Goal: Task Accomplishment & Management: Complete application form

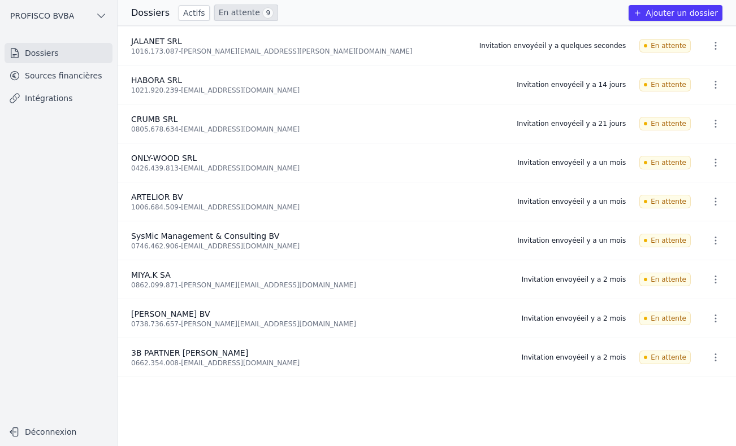
drag, startPoint x: 139, startPoint y: 10, endPoint x: 170, endPoint y: 20, distance: 32.4
click at [141, 11] on h3 "Dossiers" at bounding box center [150, 13] width 38 height 14
click at [192, 14] on link "Actifs" at bounding box center [194, 13] width 31 height 16
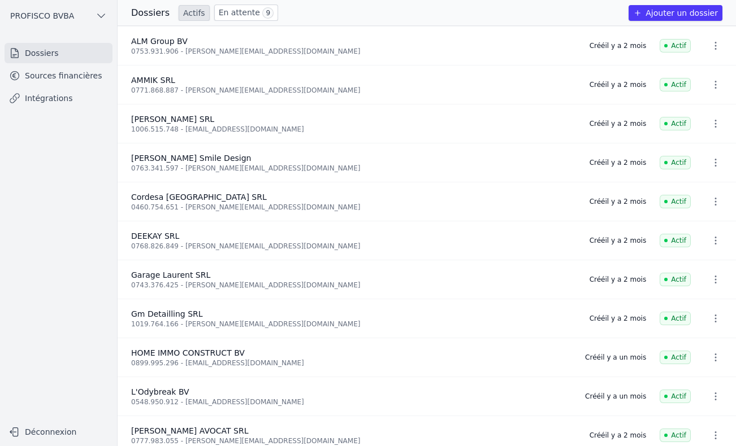
click at [79, 181] on nav "Dossiers Sources financières Intégrations" at bounding box center [58, 227] width 99 height 369
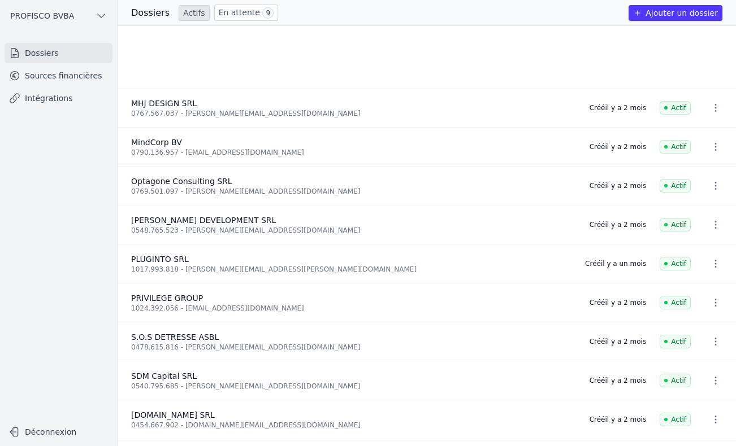
scroll to position [566, 0]
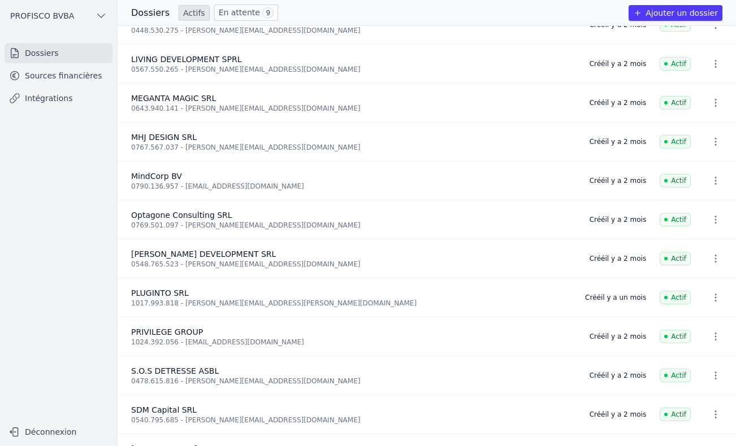
click at [696, 12] on button "Ajouter un dossier" at bounding box center [675, 13] width 94 height 16
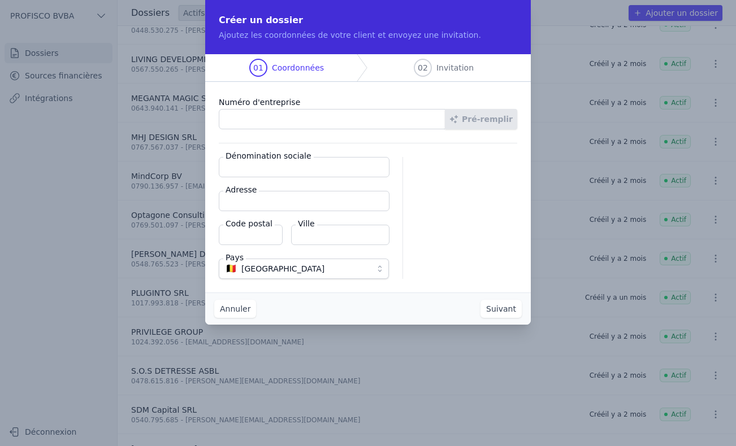
click at [322, 119] on input "Numéro d'entreprise" at bounding box center [332, 119] width 227 height 20
click at [490, 122] on button "Pré-remplir" at bounding box center [481, 119] width 72 height 20
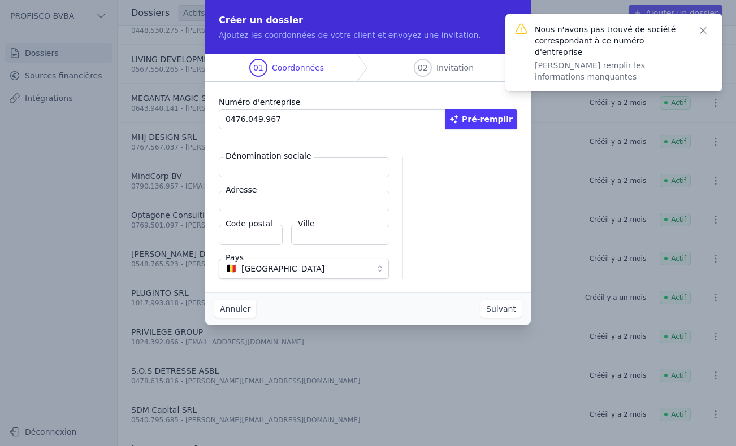
click at [707, 29] on icon "button" at bounding box center [702, 30] width 11 height 11
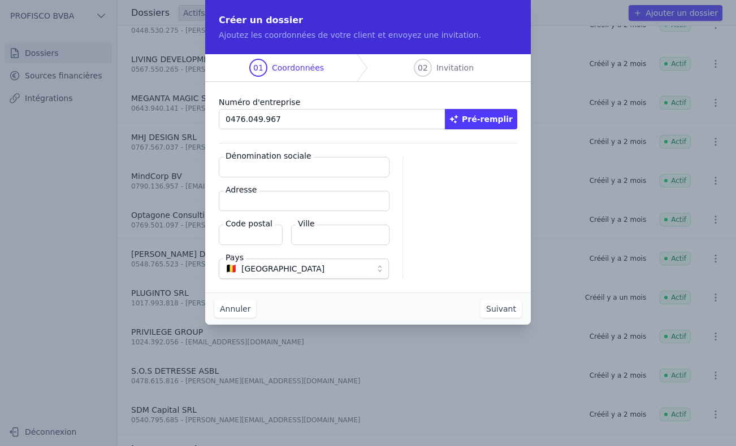
click at [485, 122] on button "Pré-remplir" at bounding box center [481, 119] width 72 height 20
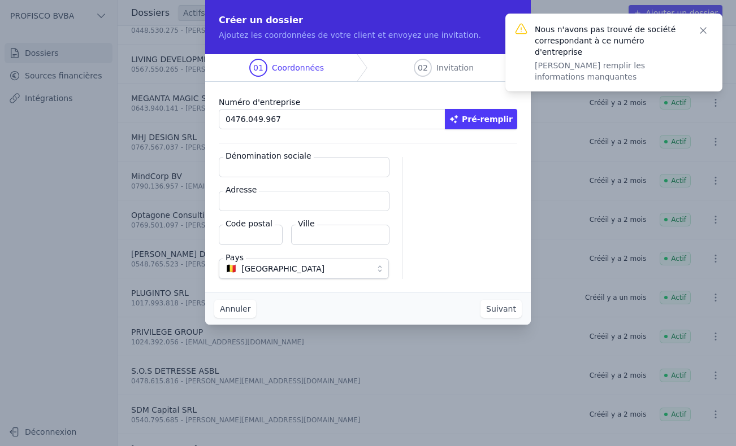
click at [701, 31] on icon "button" at bounding box center [702, 30] width 11 height 11
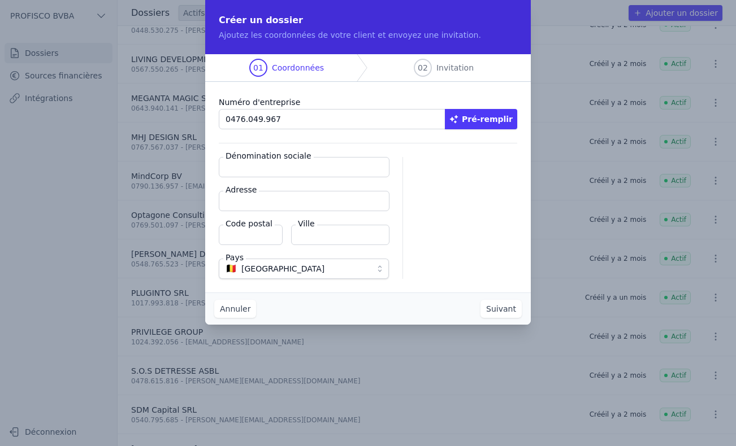
drag, startPoint x: 290, startPoint y: 118, endPoint x: -120, endPoint y: 118, distance: 410.9
click at [0, 118] on html "Créer un dossier Ajoutez les coordonnées de votre client et envoyez une invitat…" at bounding box center [368, 223] width 736 height 446
click at [490, 120] on button "Pré-remplir" at bounding box center [481, 119] width 72 height 20
click at [484, 119] on button "Pré-remplir" at bounding box center [481, 119] width 72 height 20
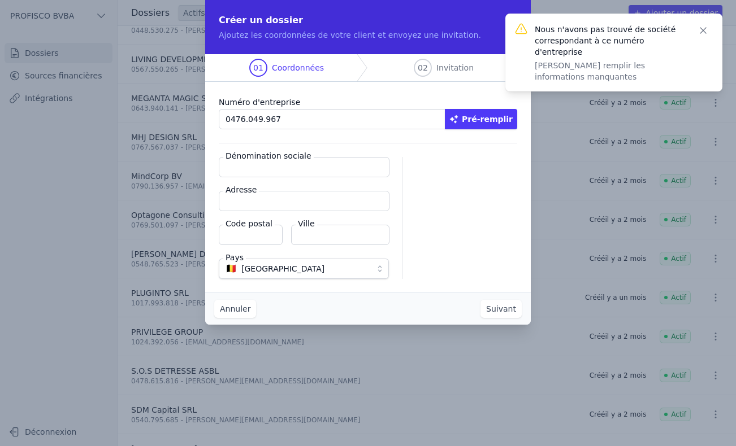
click at [331, 172] on input "Dénomination sociale" at bounding box center [304, 167] width 171 height 20
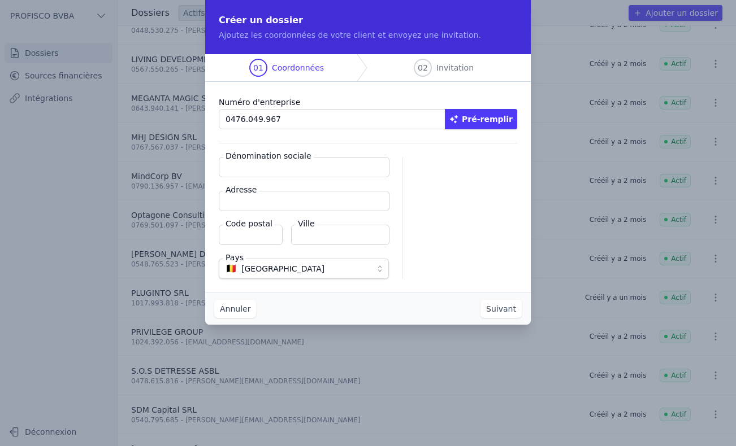
click at [311, 114] on input "0476.049.967" at bounding box center [332, 119] width 227 height 20
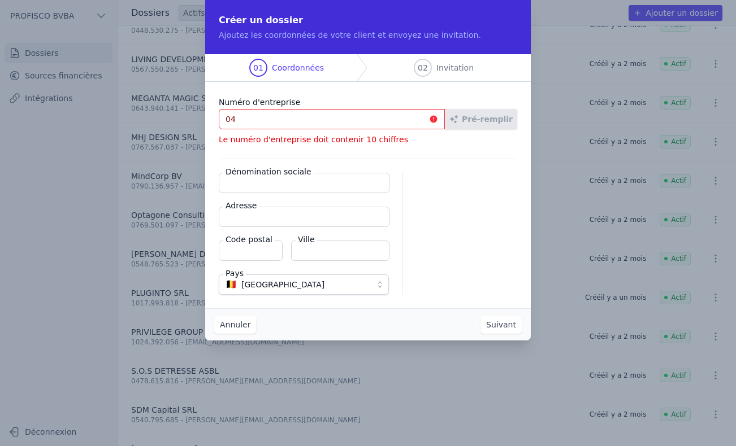
type input "0"
type input "0476.049.967"
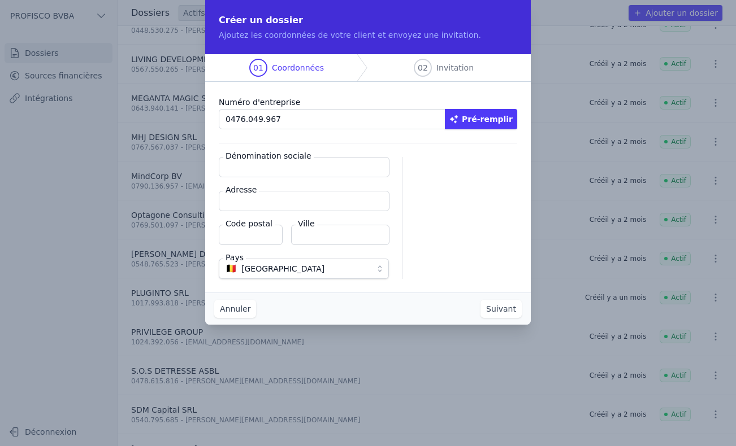
click at [504, 119] on button "Pré-remplir" at bounding box center [481, 119] width 72 height 20
click at [324, 170] on input "Dénomination sociale" at bounding box center [304, 167] width 171 height 20
type input "malumat management"
click at [316, 202] on input "Adresse" at bounding box center [304, 201] width 171 height 20
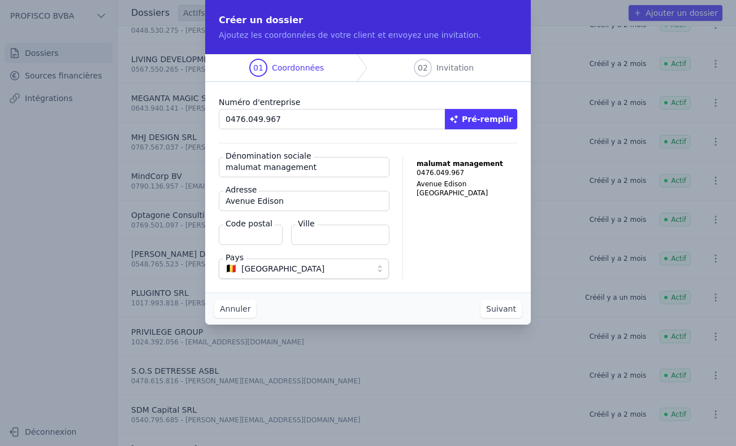
type input "Avenue Edison"
click at [249, 233] on input "Code postal" at bounding box center [251, 235] width 64 height 20
type input "1300"
click at [335, 231] on input "Ville" at bounding box center [340, 235] width 98 height 20
type input "WAVRE"
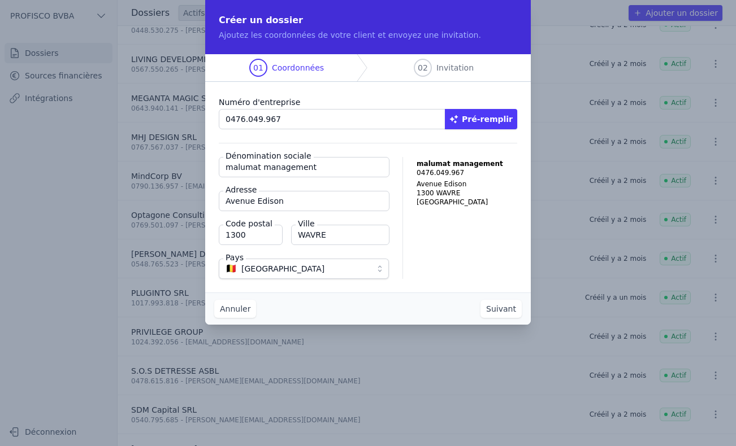
click at [338, 273] on span "🇧🇪 [GEOGRAPHIC_DATA]" at bounding box center [296, 269] width 141 height 14
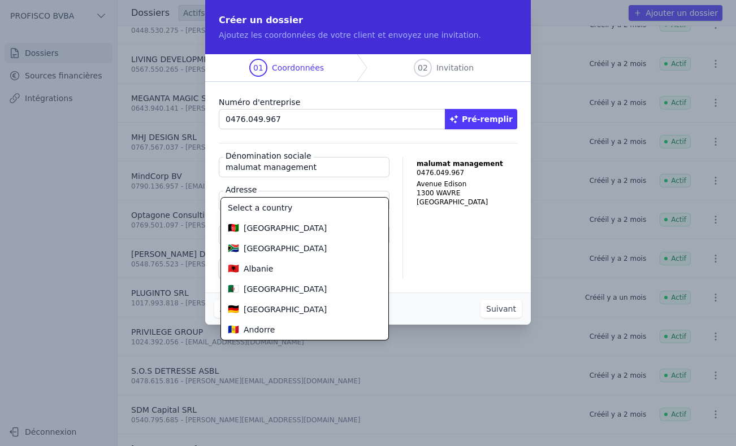
scroll to position [326, 0]
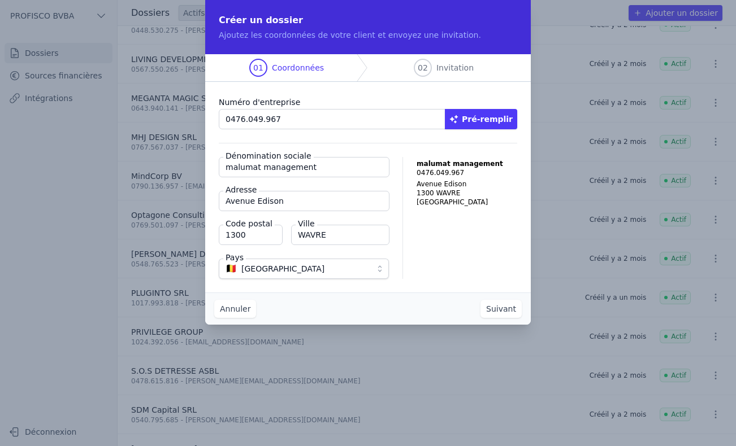
click at [232, 166] on input "malumat management" at bounding box center [304, 167] width 171 height 20
type input "malumat management"
click at [348, 166] on input "malumat management" at bounding box center [304, 167] width 171 height 20
click at [504, 305] on button "Suivant" at bounding box center [500, 309] width 41 height 18
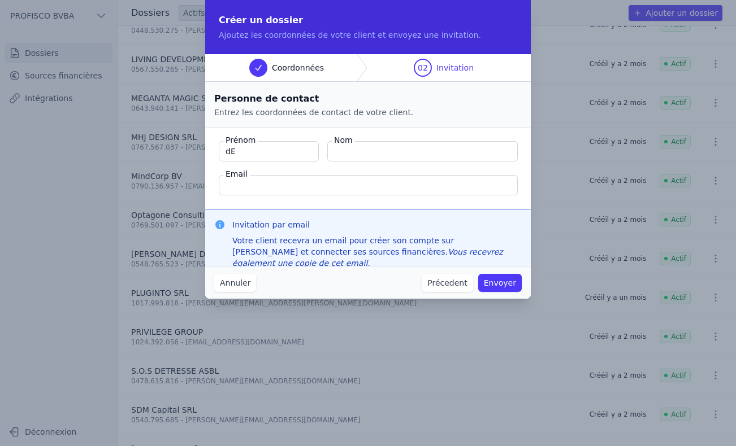
type input "d"
type input "[PERSON_NAME]"
click at [294, 183] on input "Email" at bounding box center [368, 185] width 299 height 20
click at [270, 188] on input "Email" at bounding box center [368, 185] width 299 height 20
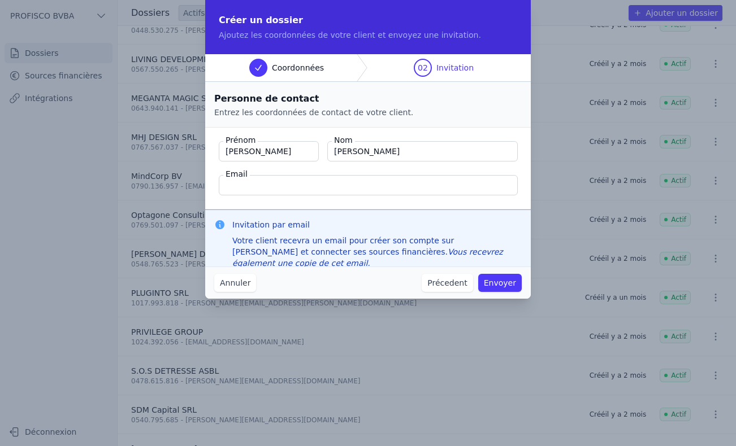
paste input "[EMAIL_ADDRESS][DOMAIN_NAME]"
type input "[EMAIL_ADDRESS][DOMAIN_NAME]"
click at [257, 151] on input "[PERSON_NAME]" at bounding box center [269, 151] width 100 height 20
click at [491, 285] on button "Envoyer" at bounding box center [500, 283] width 44 height 18
